Goal: Information Seeking & Learning: Learn about a topic

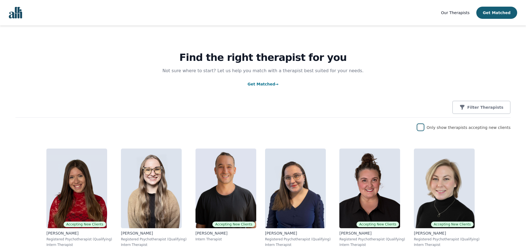
click at [423, 129] on input "checkbox" at bounding box center [421, 127] width 6 height 6
checkbox input "true"
click at [423, 128] on input "checkbox" at bounding box center [421, 127] width 6 height 6
checkbox input "true"
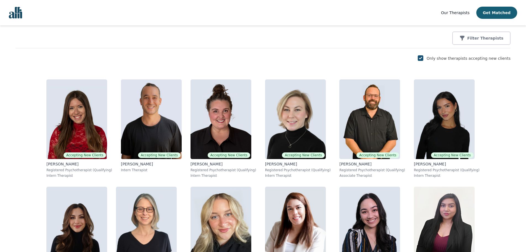
scroll to position [83, 0]
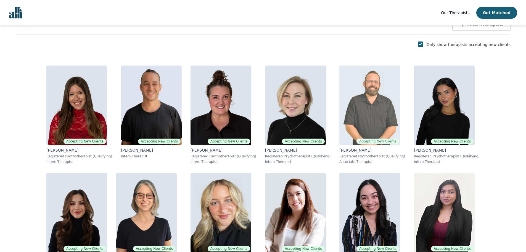
click at [340, 154] on p "Registered Psychotherapist (Qualifying)" at bounding box center [373, 156] width 66 height 4
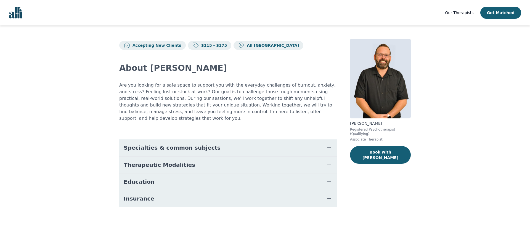
click at [199, 173] on button "Education" at bounding box center [228, 181] width 218 height 17
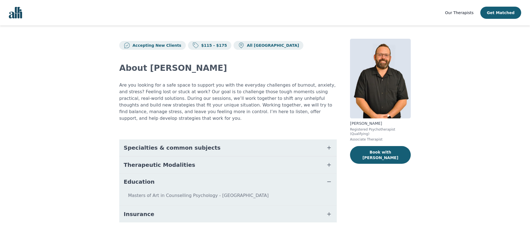
click at [212, 213] on button "Insurance" at bounding box center [228, 214] width 218 height 17
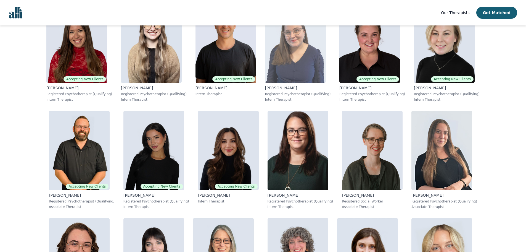
scroll to position [169, 0]
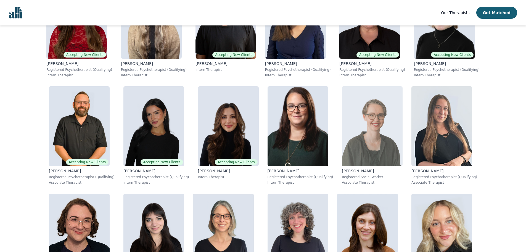
click at [342, 140] on img at bounding box center [372, 126] width 61 height 80
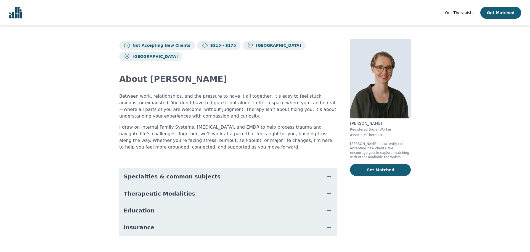
click at [166, 219] on button "Insurance" at bounding box center [228, 227] width 218 height 17
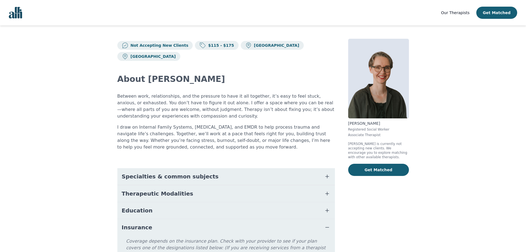
click at [173, 202] on button "Education" at bounding box center [226, 210] width 218 height 17
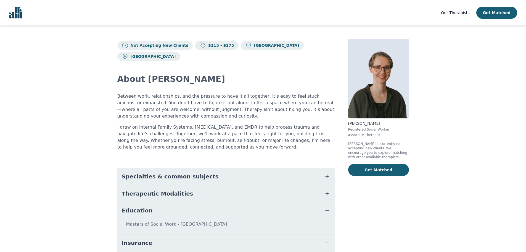
click at [95, 201] on main "Not Accepting New Clients $115 - $175 [GEOGRAPHIC_DATA] [GEOGRAPHIC_DATA] About…" at bounding box center [263, 171] width 526 height 293
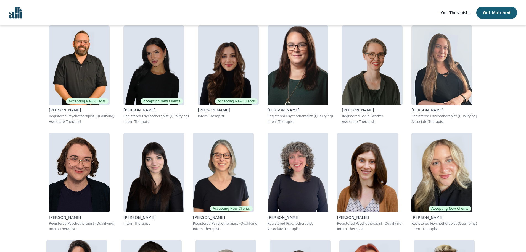
scroll to position [277, 0]
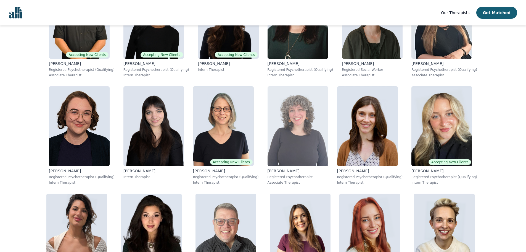
click at [268, 144] on img at bounding box center [298, 126] width 61 height 80
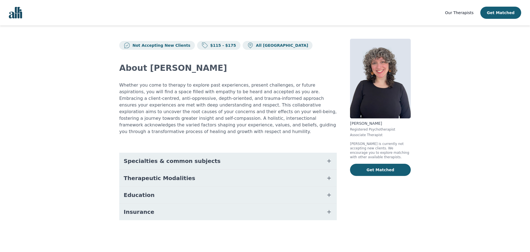
click at [165, 203] on button "Insurance" at bounding box center [228, 211] width 218 height 17
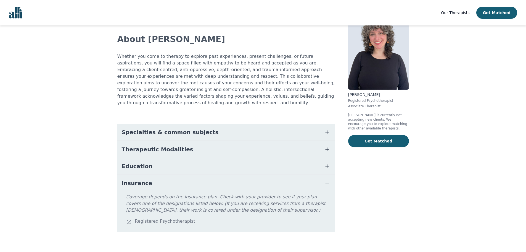
scroll to position [29, 0]
click at [166, 157] on button "Education" at bounding box center [226, 165] width 218 height 17
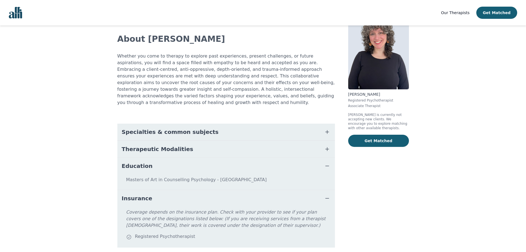
click at [195, 141] on button "Therapeutic Modalities" at bounding box center [226, 149] width 218 height 17
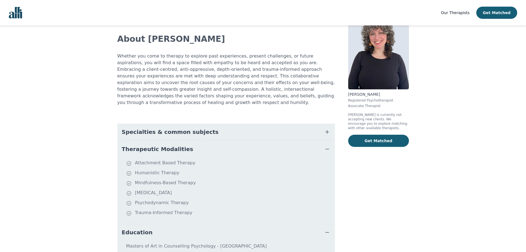
click at [225, 130] on button "Specialties & common subjects" at bounding box center [226, 131] width 218 height 17
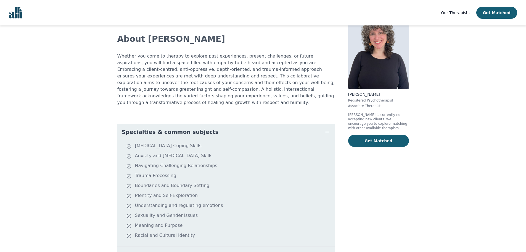
click at [217, 125] on button "Specialties & common subjects" at bounding box center [226, 131] width 218 height 17
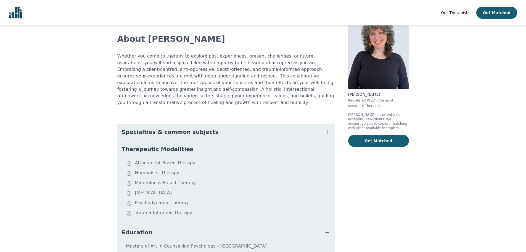
click at [213, 144] on button "Therapeutic Modalities" at bounding box center [226, 149] width 218 height 17
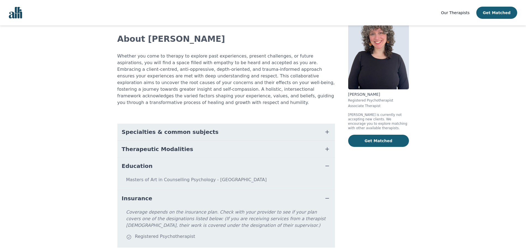
click at [215, 157] on button "Education" at bounding box center [226, 165] width 218 height 17
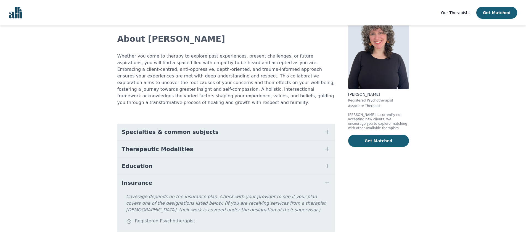
drag, startPoint x: 211, startPoint y: 175, endPoint x: 170, endPoint y: 175, distance: 40.9
click at [211, 174] on button "Insurance" at bounding box center [226, 182] width 218 height 17
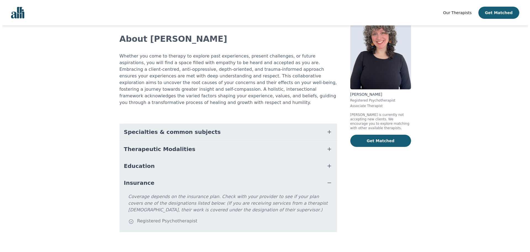
scroll to position [0, 0]
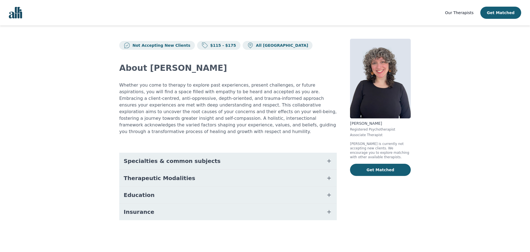
click at [68, 159] on main "Not Accepting New Clients $115 - $175 All Canada About Jordan Whether you come …" at bounding box center [265, 135] width 530 height 221
